Goal: Task Accomplishment & Management: Manage account settings

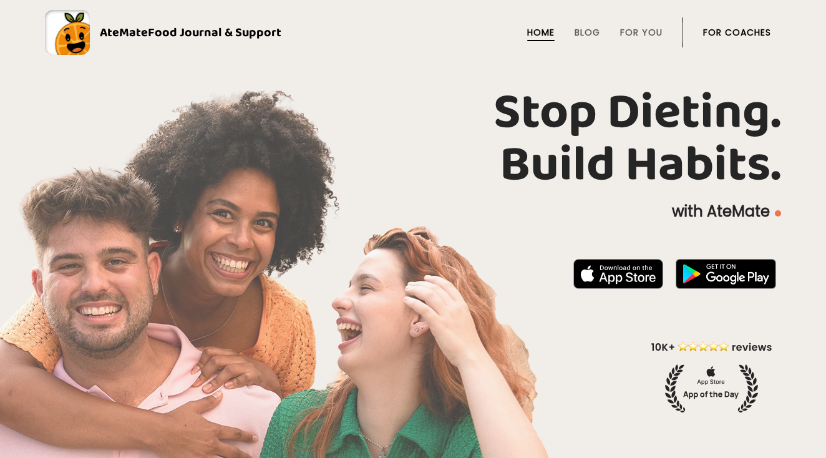
click at [725, 37] on link "For Coaches" at bounding box center [737, 32] width 68 height 10
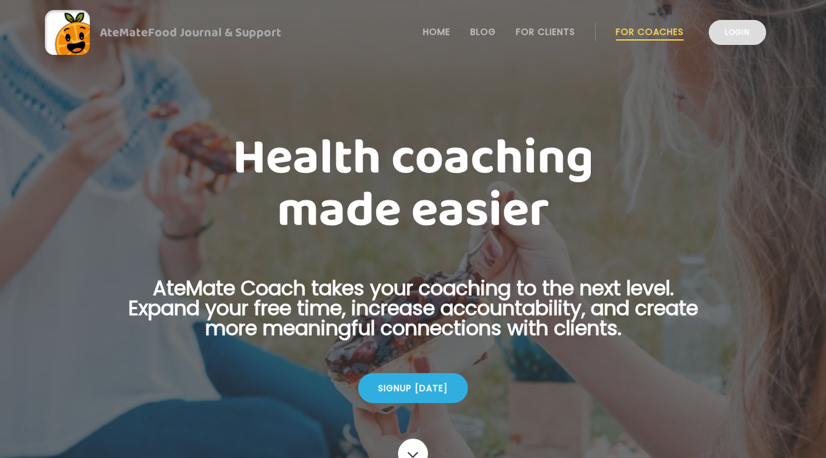
click at [727, 38] on link "Login" at bounding box center [736, 32] width 57 height 25
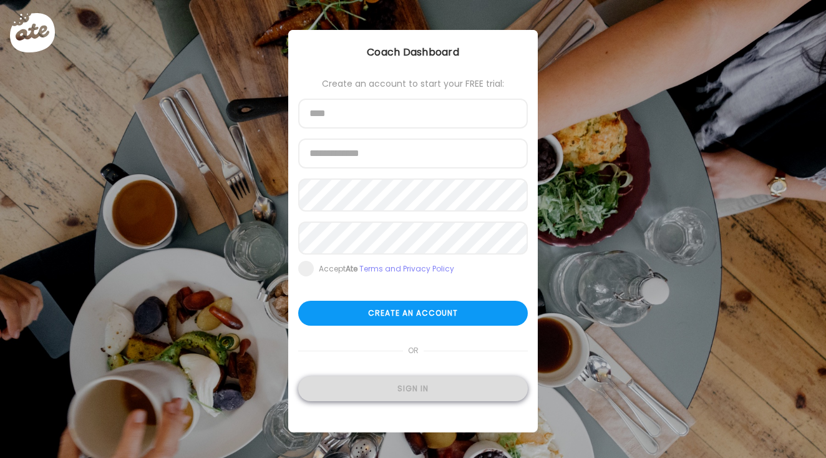
click at [456, 393] on div "Sign in" at bounding box center [412, 388] width 229 height 25
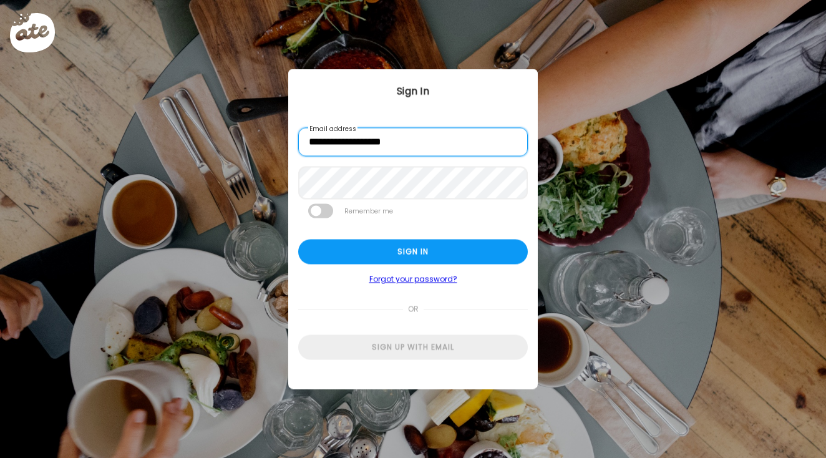
type input "**********"
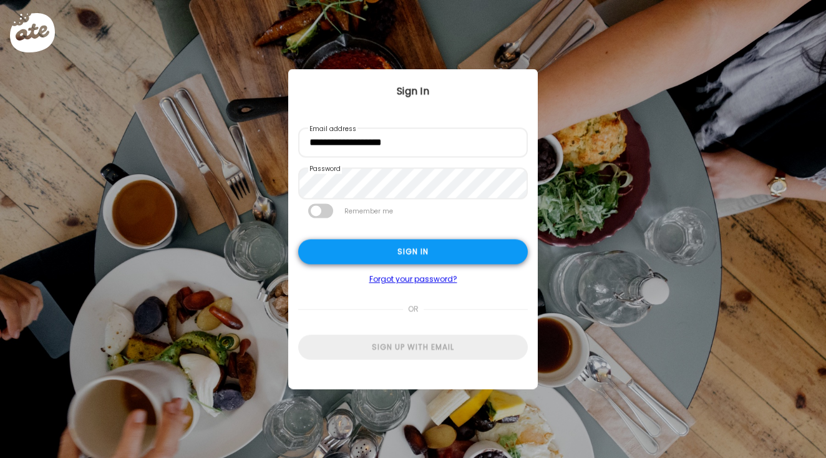
click at [375, 253] on div "Sign in" at bounding box center [412, 251] width 229 height 25
type input "****"
type input "**********"
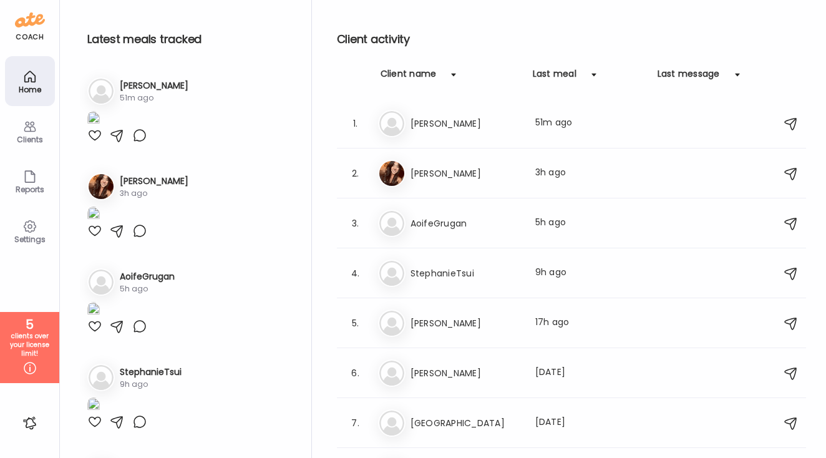
click at [136, 89] on h3 "[PERSON_NAME]" at bounding box center [154, 85] width 69 height 13
click at [433, 119] on h3 "[PERSON_NAME]" at bounding box center [465, 123] width 110 height 15
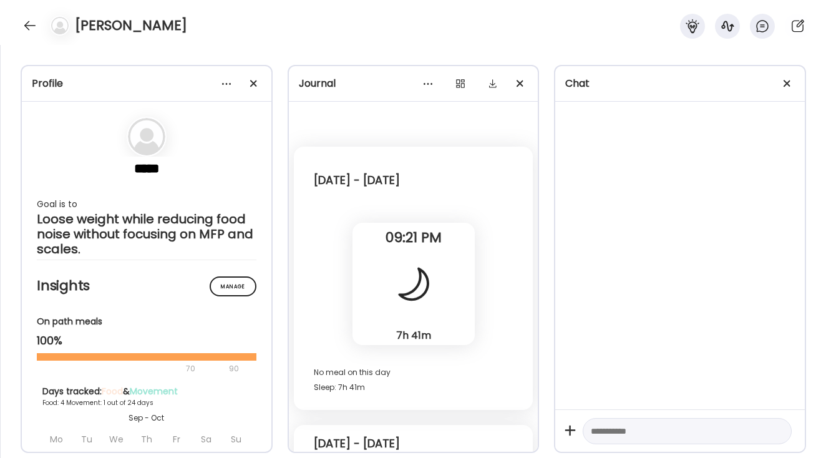
scroll to position [3836, 0]
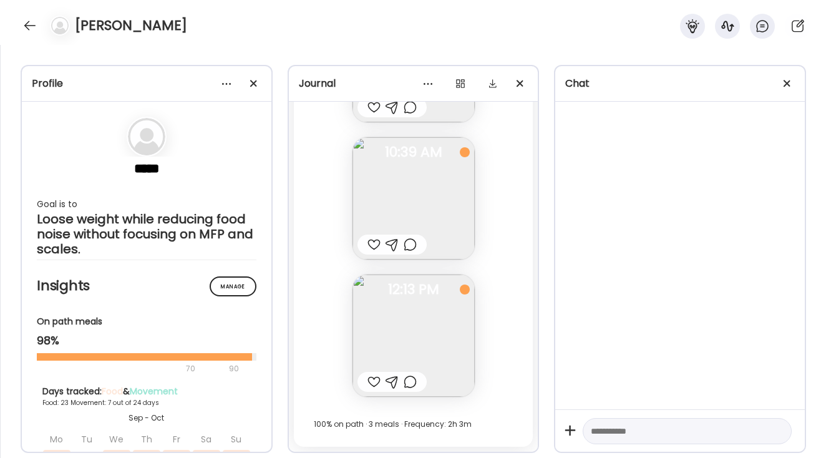
click at [491, 353] on div "Fasting: 12h 3m [DATE] 191.91 lbs Body Weight Note not added 05:54 AM Note not …" at bounding box center [413, 124] width 239 height 645
click at [495, 287] on div "Fasting: 12h 3m [DATE] 191.91 lbs Body Weight Note not added 05:54 AM Note not …" at bounding box center [413, 124] width 239 height 645
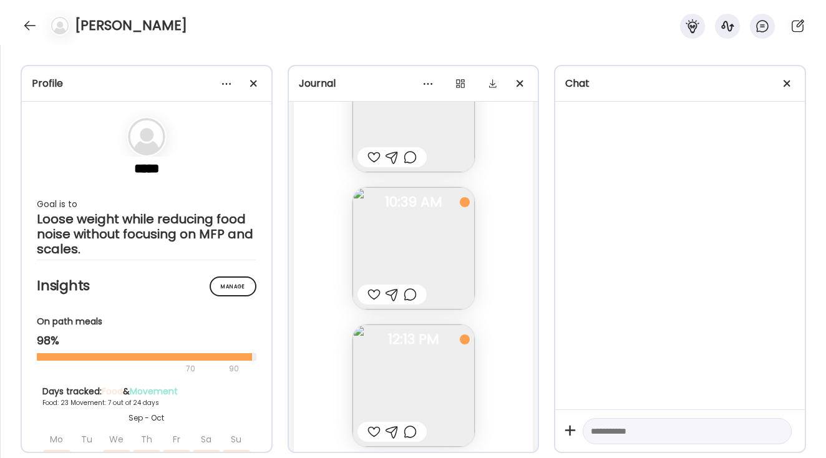
click at [421, 221] on img at bounding box center [413, 248] width 122 height 122
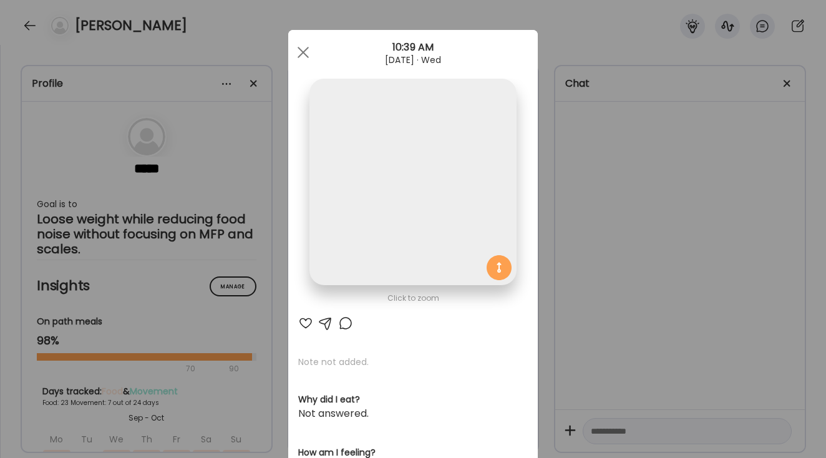
scroll to position [33386, 0]
click at [302, 54] on span at bounding box center [302, 52] width 11 height 11
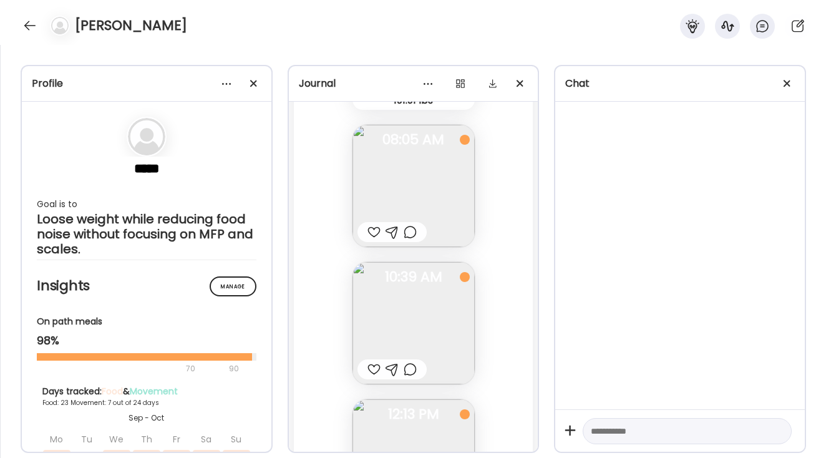
click at [510, 243] on div "Fasting: 12h 3m [DATE] 191.91 lbs Body Weight Note not added 05:54 AM Note not …" at bounding box center [413, 248] width 239 height 645
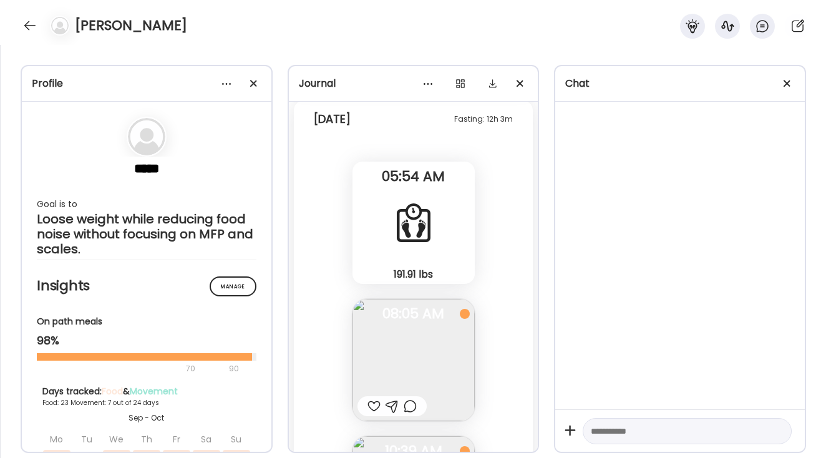
scroll to position [33237, 0]
